Goal: Task Accomplishment & Management: Complete application form

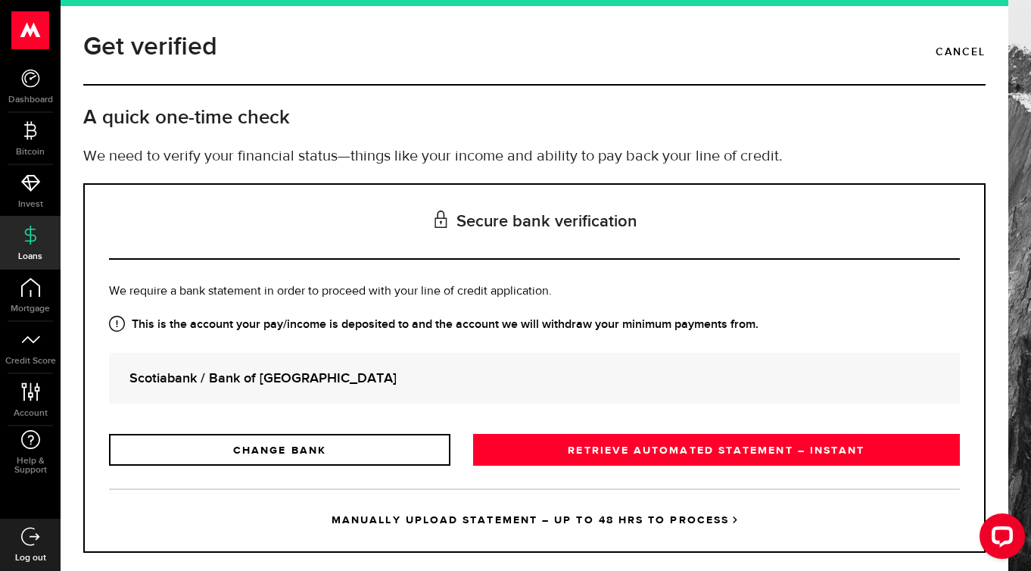
scroll to position [26, 0]
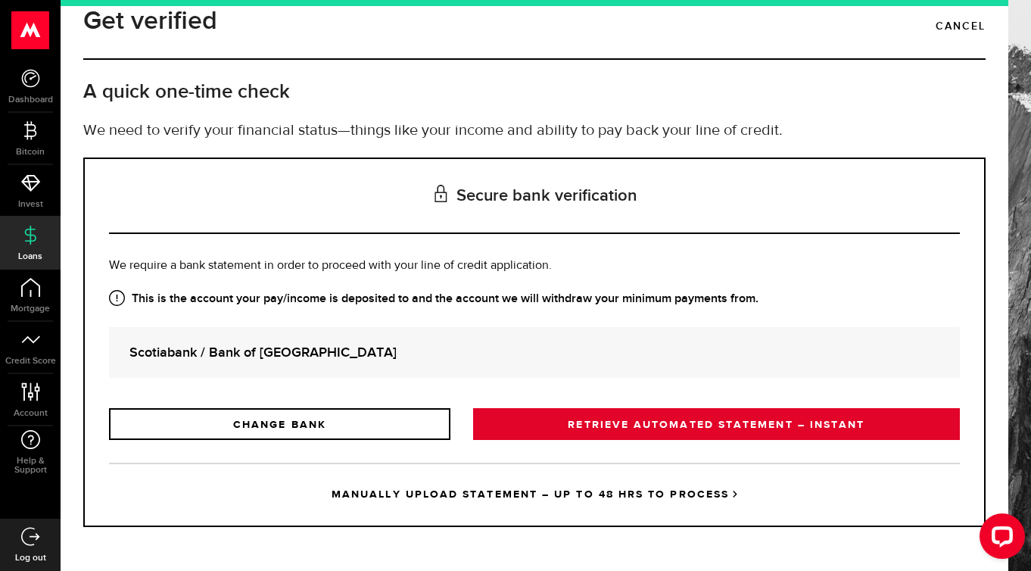
click at [532, 423] on link "RETRIEVE AUTOMATED STATEMENT – INSTANT" at bounding box center [716, 424] width 487 height 32
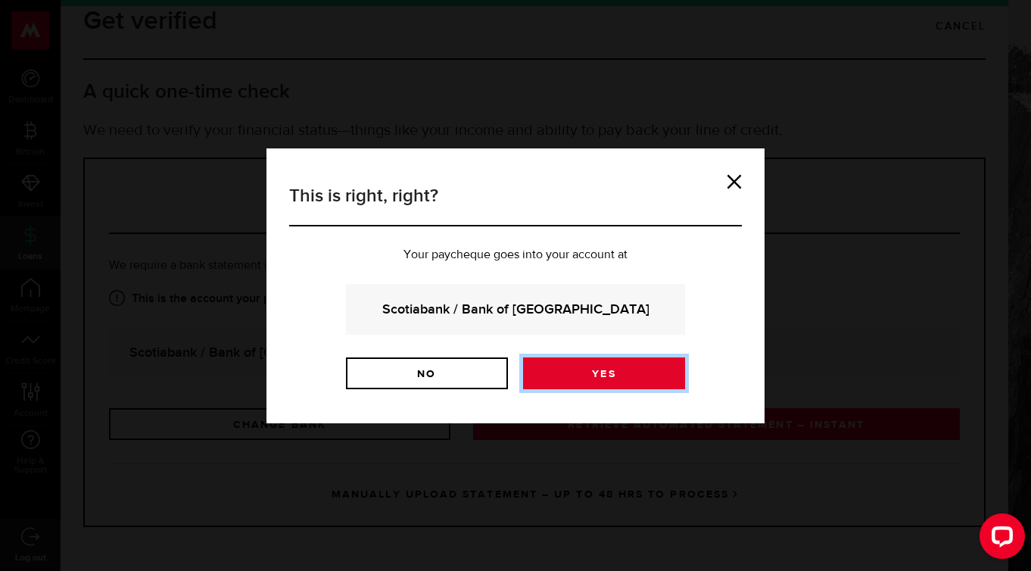
click at [569, 378] on link "Yes" at bounding box center [604, 373] width 162 height 32
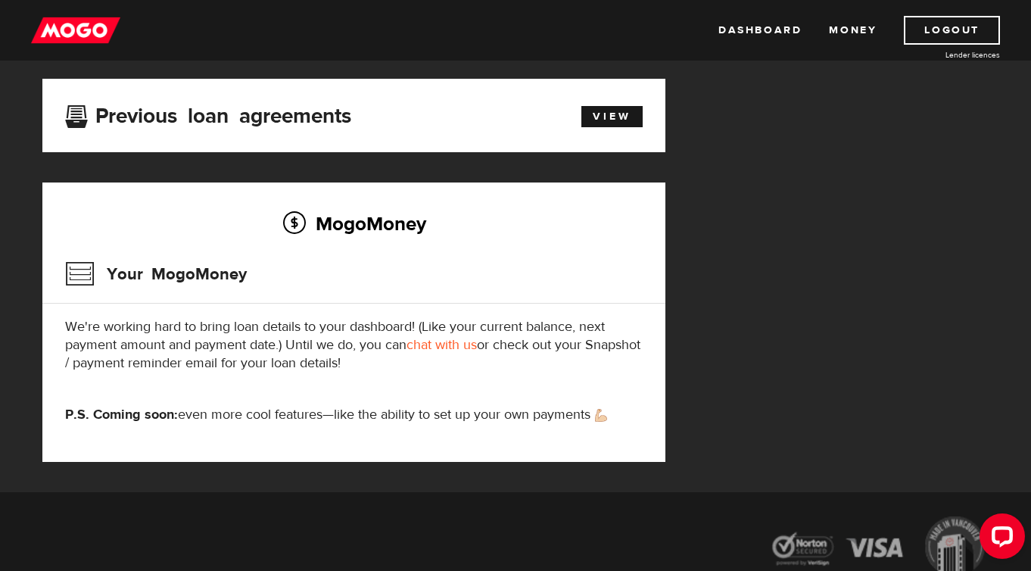
scroll to position [519, 0]
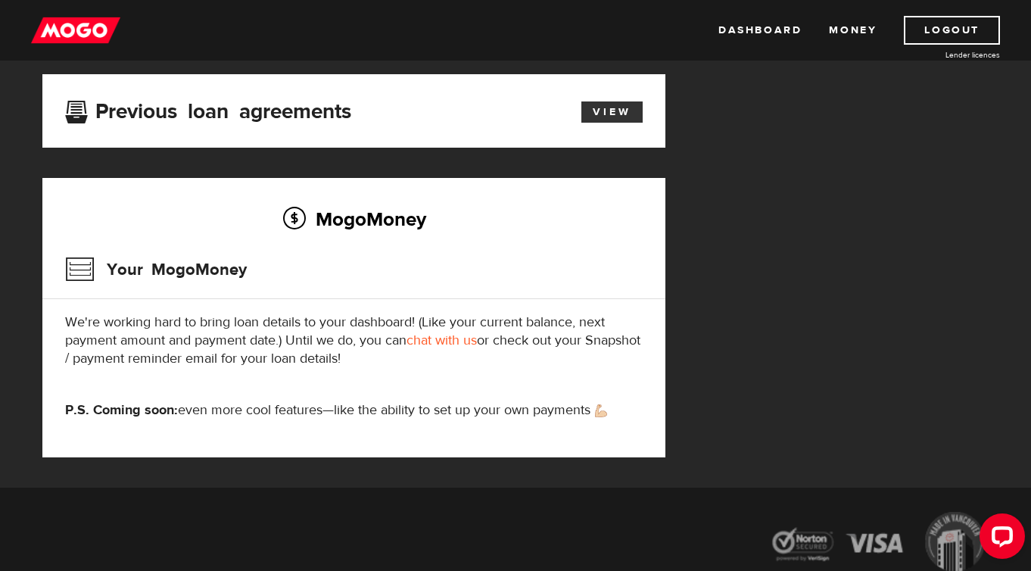
click at [613, 111] on link "View" at bounding box center [612, 111] width 61 height 21
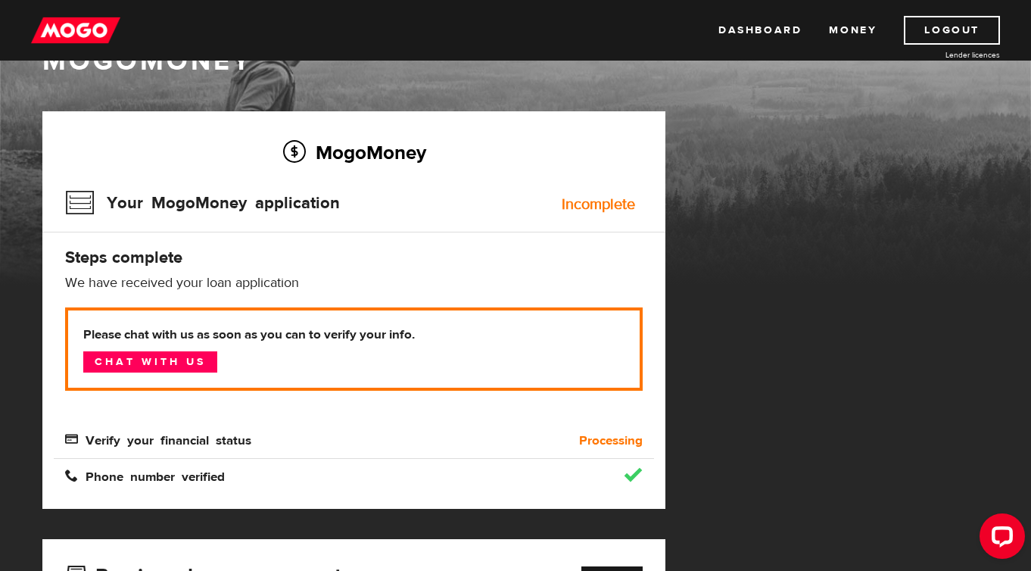
scroll to position [76, 0]
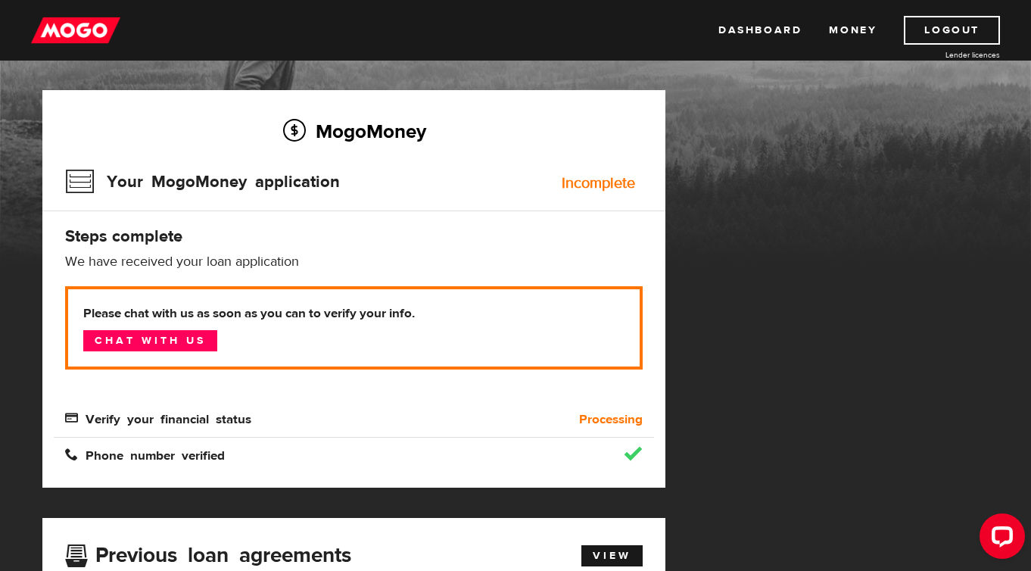
click at [192, 415] on span "Verify your financial status" at bounding box center [158, 417] width 186 height 13
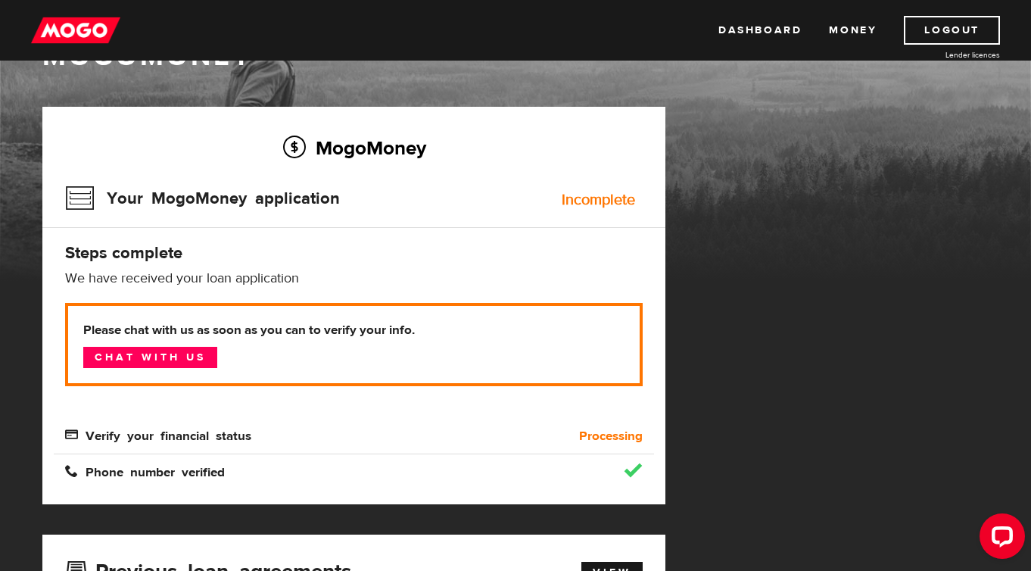
scroll to position [87, 0]
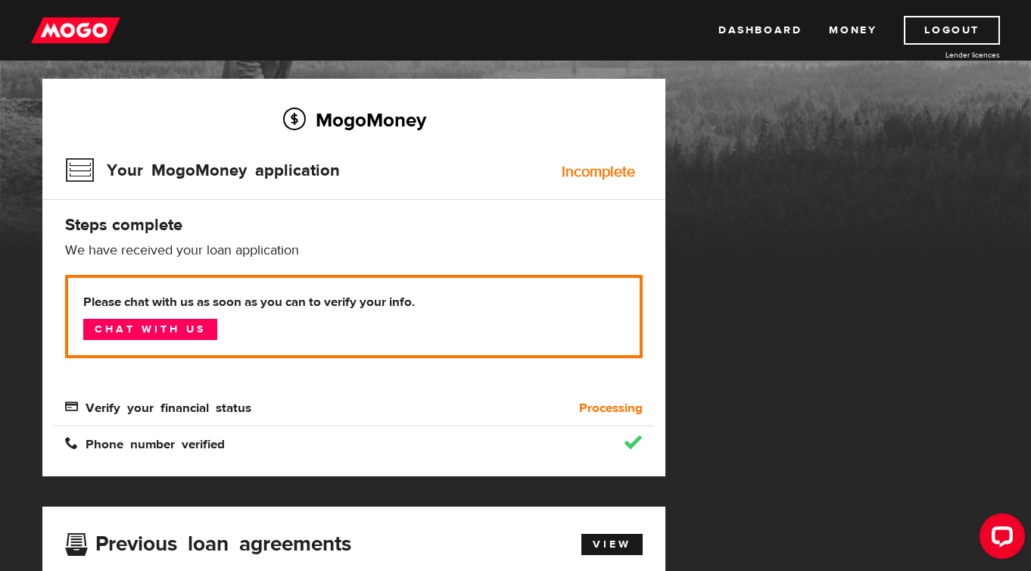
click at [285, 280] on p "Please chat with us as soon as you can to verify your info. Chat with us" at bounding box center [354, 316] width 578 height 83
click at [687, 226] on div "MogoMoney Your MogoMoney application Expired Your MogoMoney credit decision has…" at bounding box center [515, 499] width 969 height 841
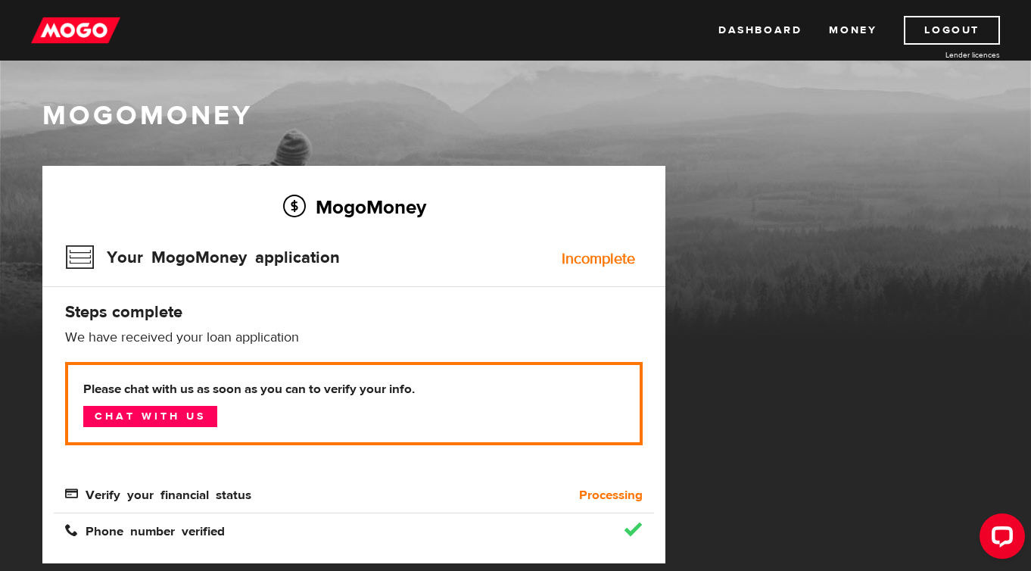
scroll to position [5, 0]
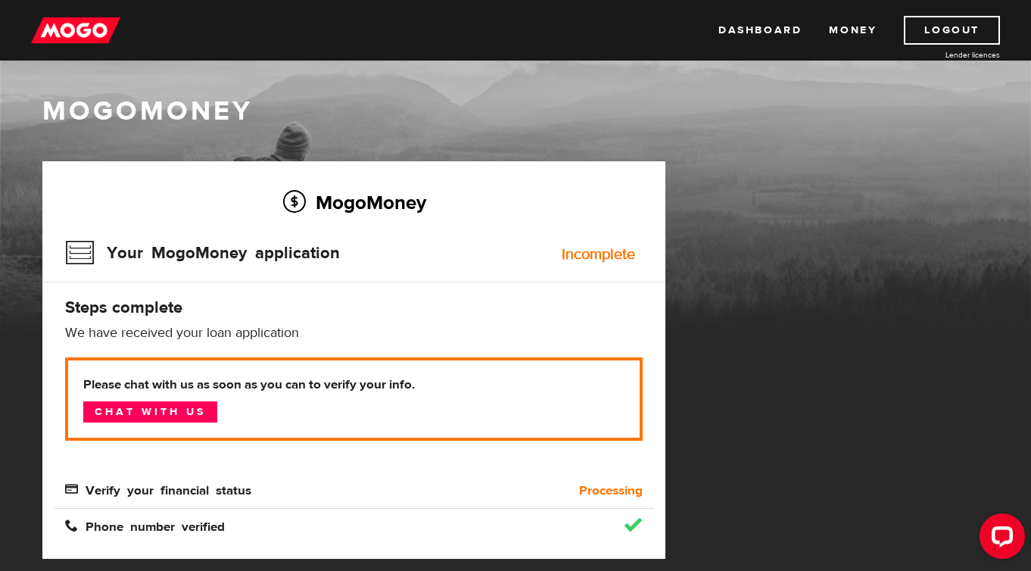
click at [587, 263] on div "Your MogoMoney application Incomplete" at bounding box center [354, 257] width 578 height 49
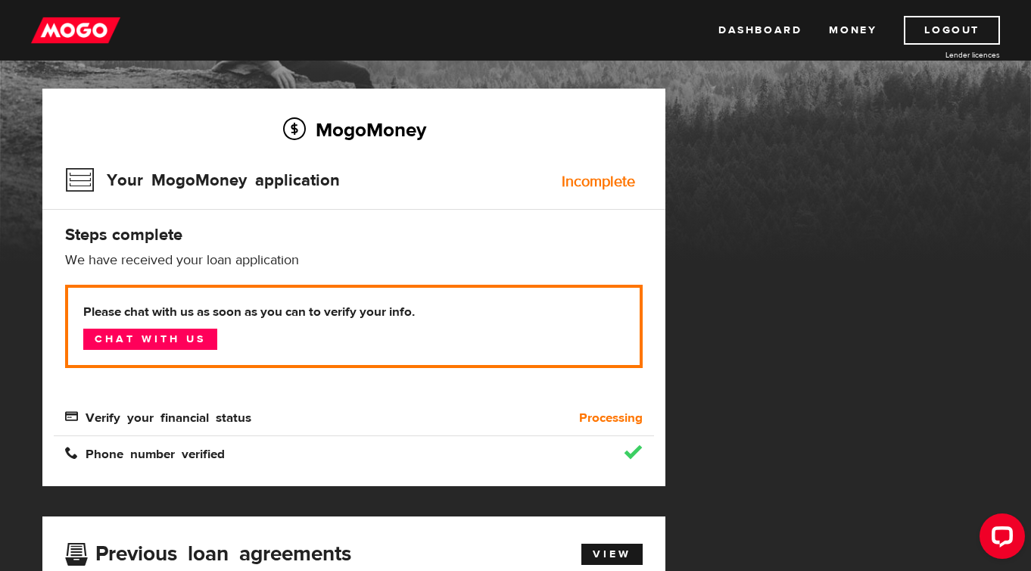
scroll to position [208, 0]
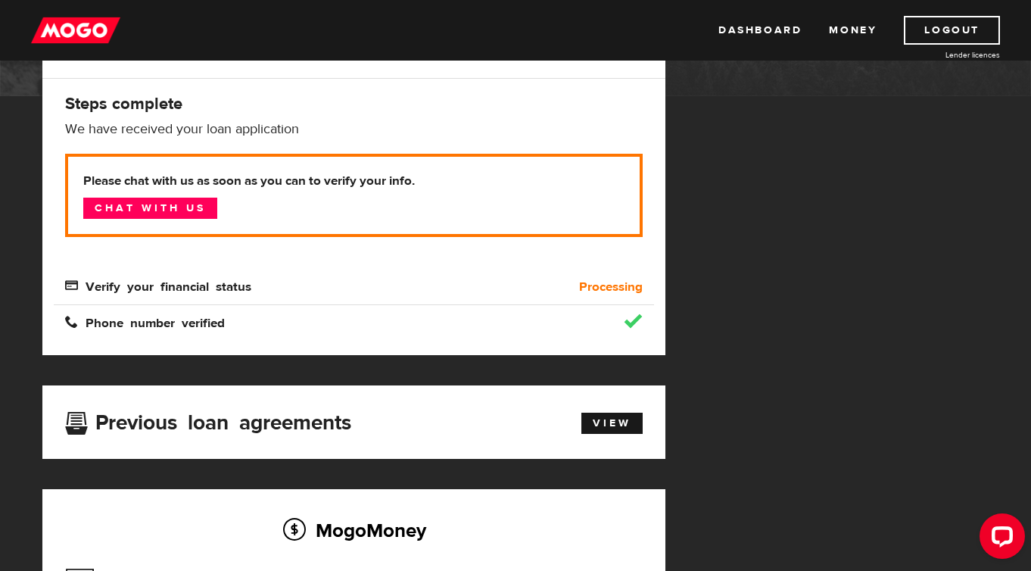
click at [595, 285] on b "Processing" at bounding box center [611, 287] width 64 height 18
click at [597, 397] on div "Previous loan agreements View" at bounding box center [353, 421] width 623 height 73
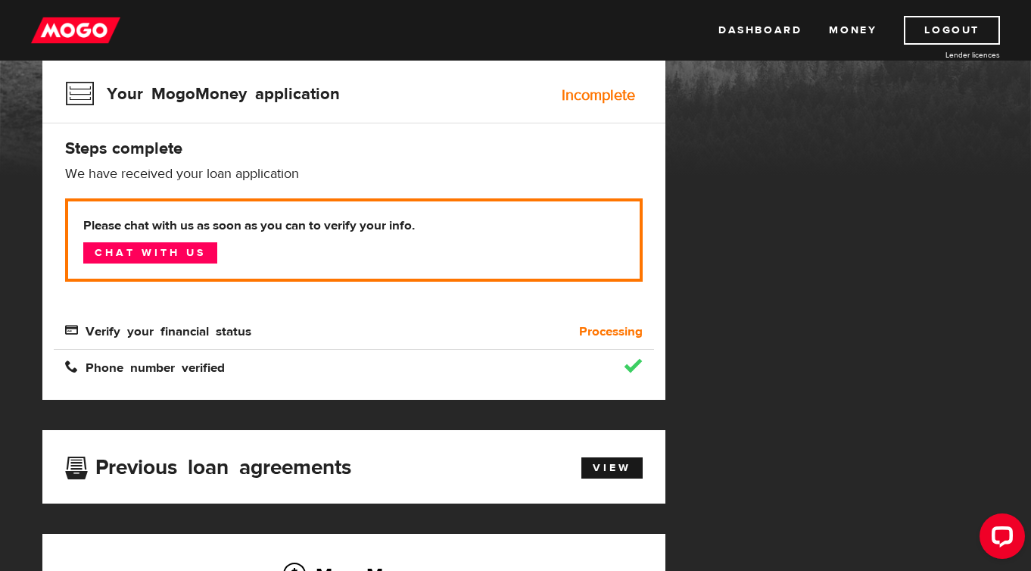
scroll to position [0, 0]
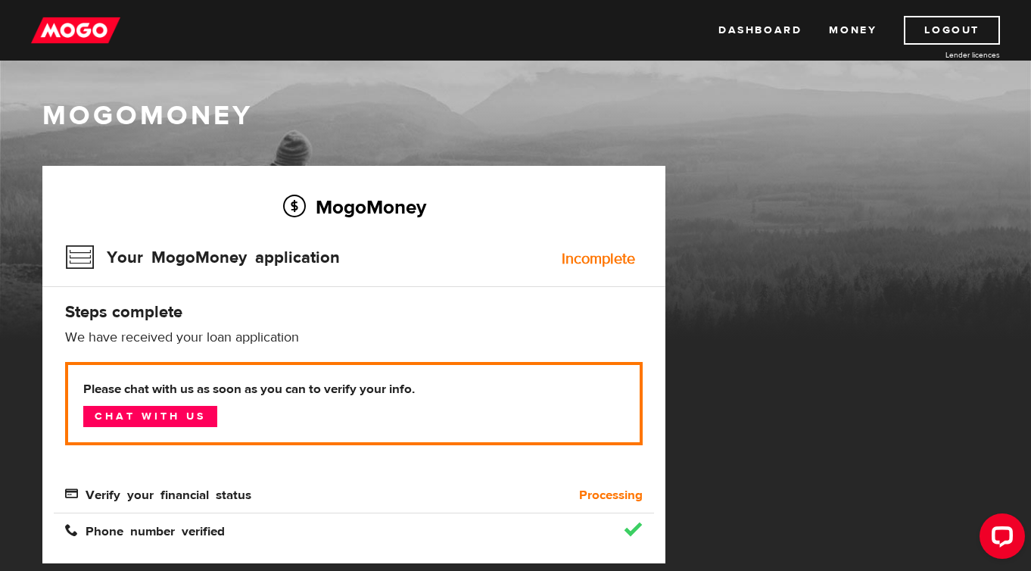
click at [351, 186] on div "MogoMoney Your MogoMoney application Incomplete Steps complete We have received…" at bounding box center [353, 365] width 623 height 398
click at [700, 30] on div "Dashboard Money Logout Lender licences Dashboard Money Logout Lender licences" at bounding box center [515, 30] width 1031 height 61
click at [730, 34] on link "Dashboard" at bounding box center [760, 30] width 83 height 29
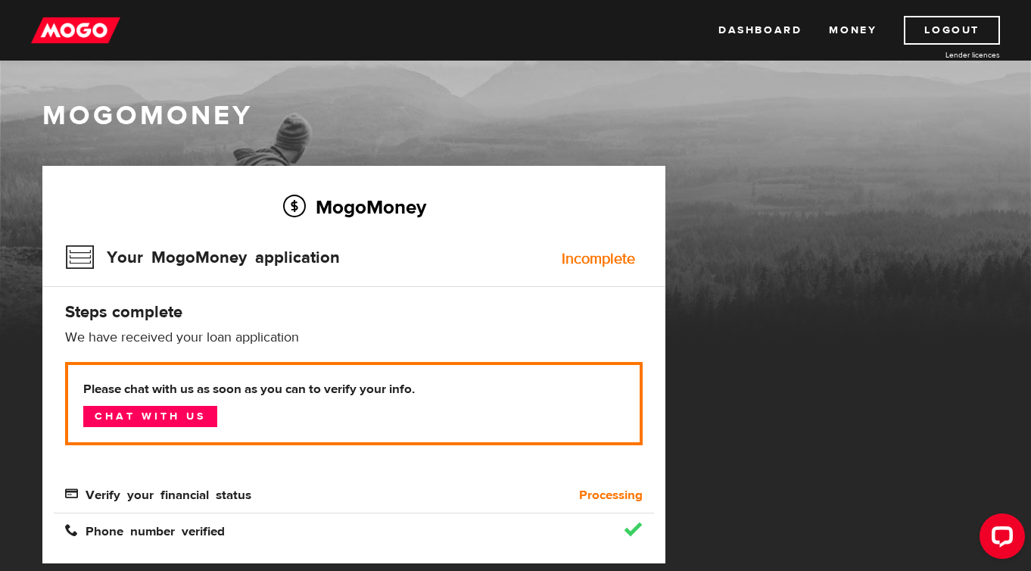
scroll to position [28, 0]
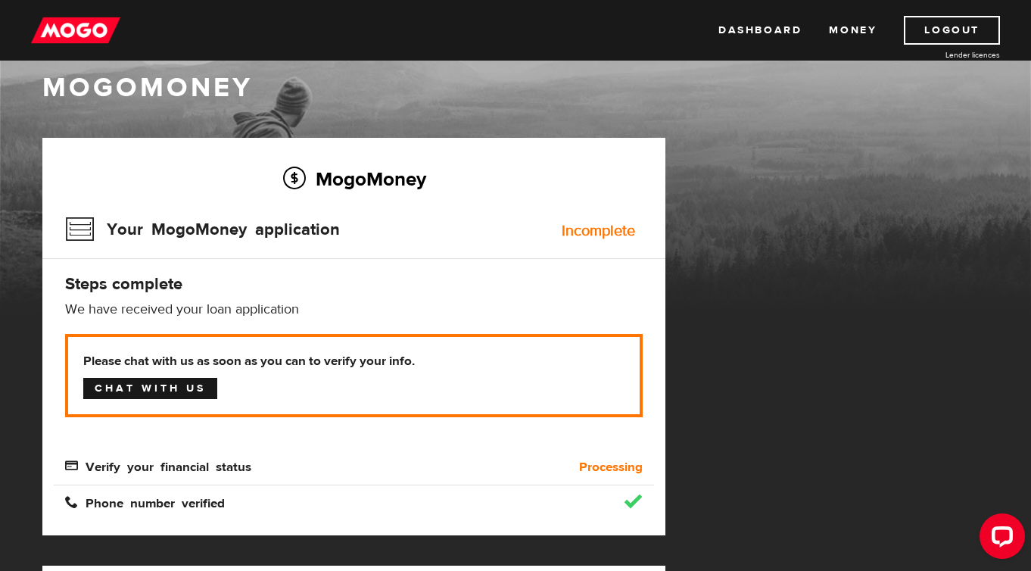
click at [188, 384] on link "Chat with us" at bounding box center [150, 388] width 134 height 21
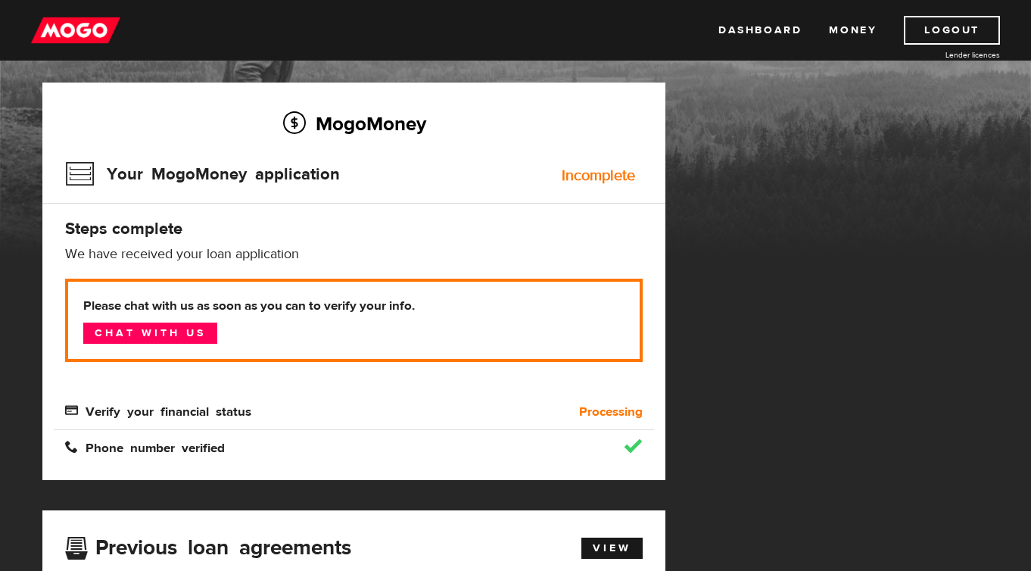
scroll to position [81, 0]
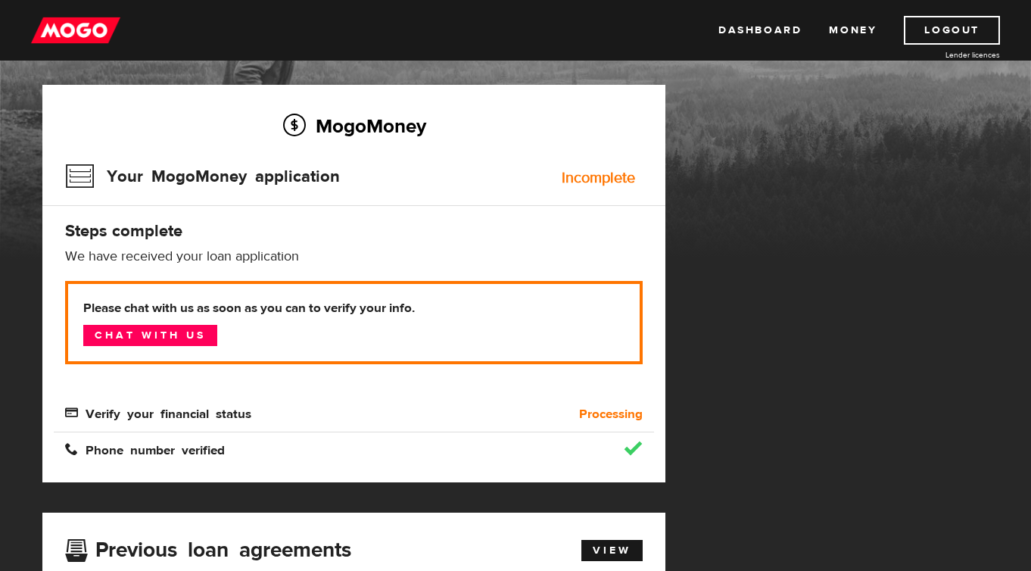
click at [672, 251] on div "MogoMoney Your MogoMoney application Expired Your MogoMoney credit decision has…" at bounding box center [354, 505] width 646 height 841
